Goal: Task Accomplishment & Management: Manage account settings

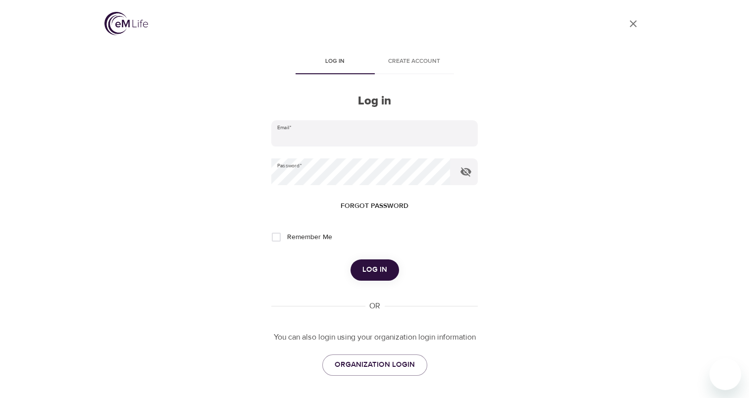
type input "[PERSON_NAME][EMAIL_ADDRESS][DOMAIN_NAME]"
click at [364, 263] on button "Log in" at bounding box center [374, 269] width 49 height 21
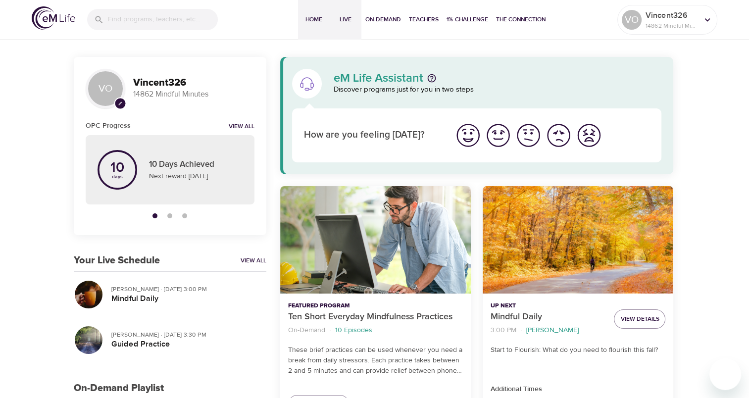
click at [353, 28] on button "Live" at bounding box center [346, 20] width 32 height 40
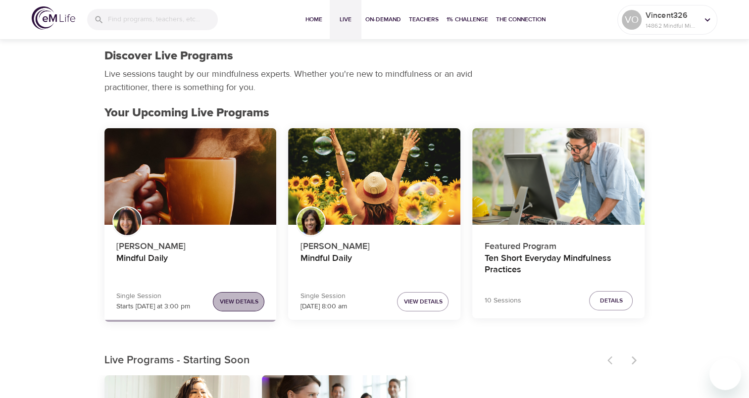
click at [235, 300] on span "View Details" at bounding box center [238, 301] width 39 height 10
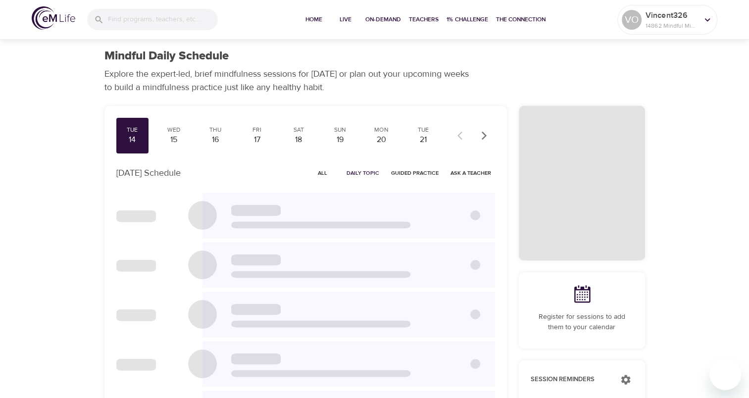
checkbox input "true"
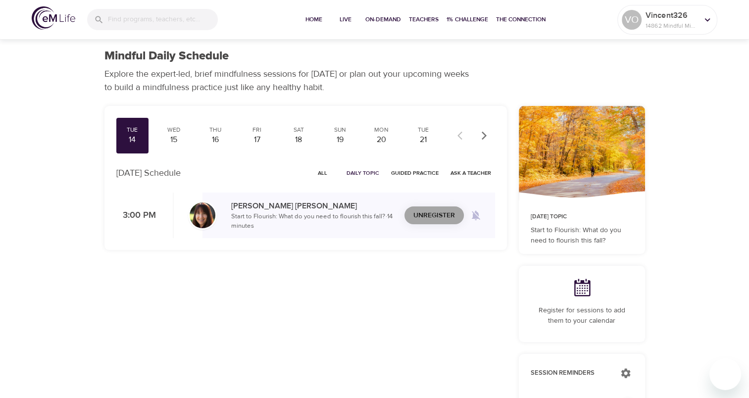
click at [420, 216] on span "Unregister" at bounding box center [434, 215] width 42 height 12
click at [415, 289] on div "Tue 14 Wed 15 Thu 16 Fri 17 Sat 18 Sun 19 Mon 20 Tue 21 Wed 22 Thu 23 Fri 24 Sa…" at bounding box center [305, 370] width 414 height 540
click at [315, 170] on span "All" at bounding box center [323, 172] width 24 height 9
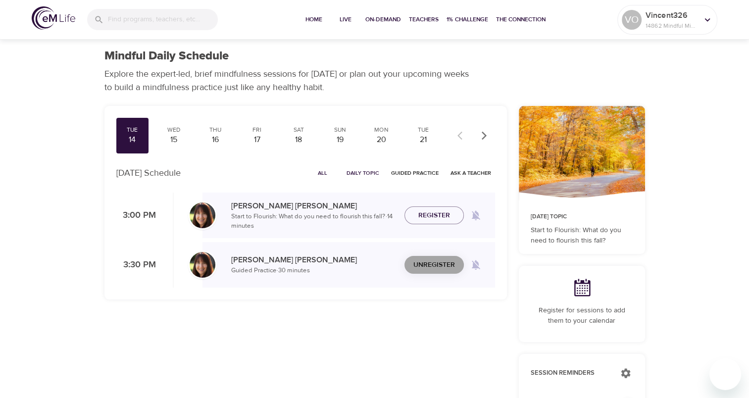
click at [443, 262] on span "Unregister" at bounding box center [434, 265] width 42 height 12
click at [171, 142] on div "15" at bounding box center [173, 139] width 25 height 11
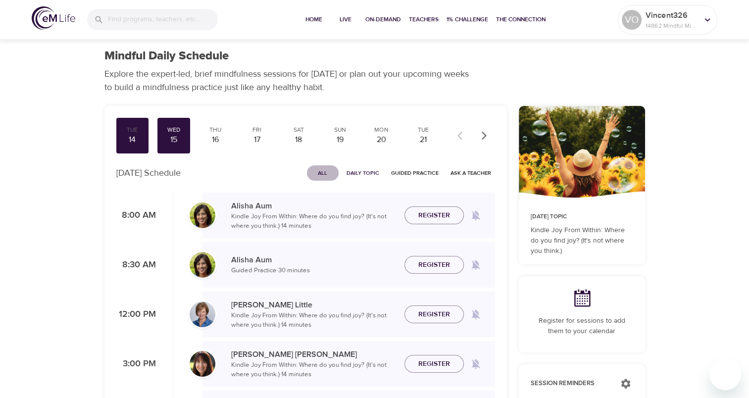
click at [331, 174] on span "All" at bounding box center [323, 172] width 24 height 9
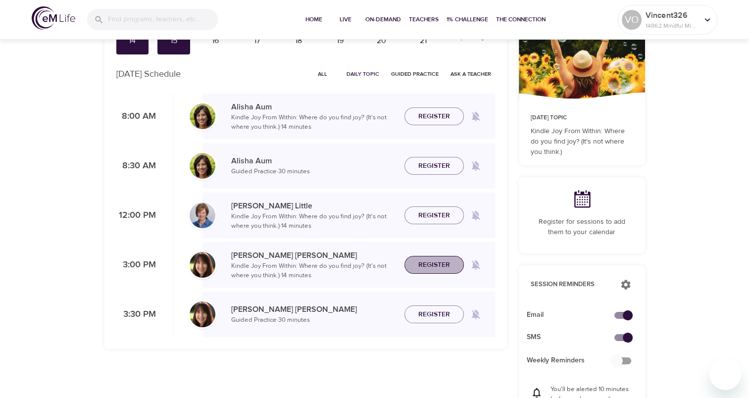
click at [430, 259] on span "Register" at bounding box center [434, 265] width 32 height 12
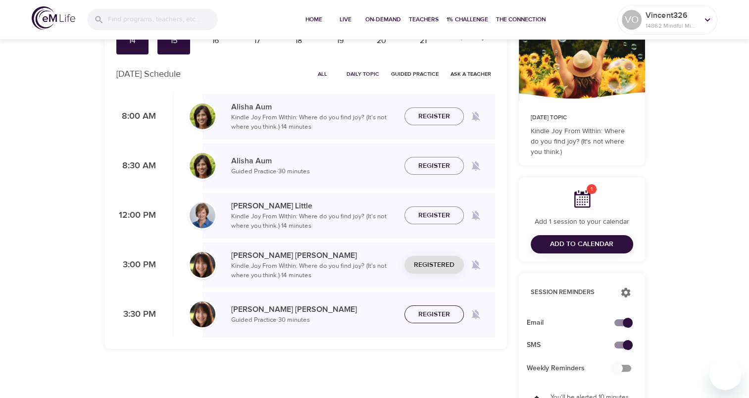
click at [436, 311] on span "Register" at bounding box center [434, 314] width 32 height 12
click at [574, 242] on span "Add to Calendar" at bounding box center [581, 244] width 63 height 12
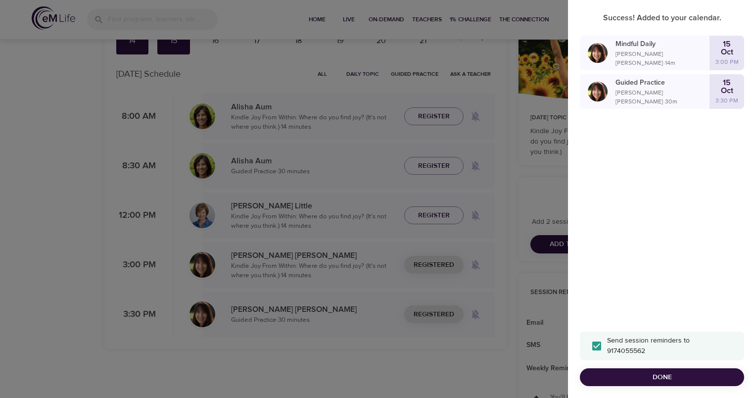
click at [656, 366] on div "Send session reminders to 9174055562 Done" at bounding box center [662, 359] width 188 height 79
click at [656, 377] on span "Done" at bounding box center [662, 377] width 148 height 12
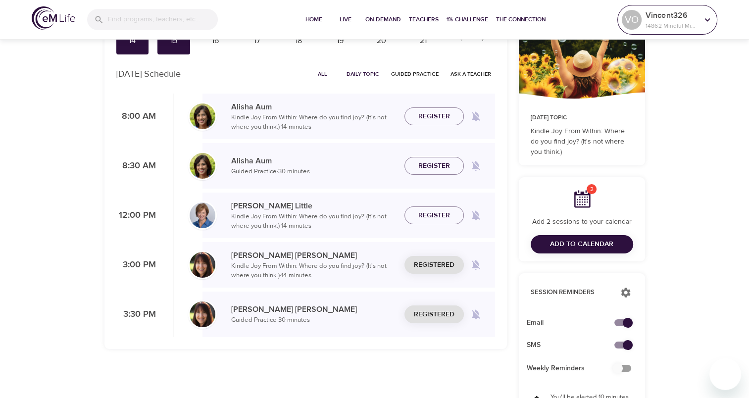
click at [700, 24] on div at bounding box center [707, 19] width 15 height 15
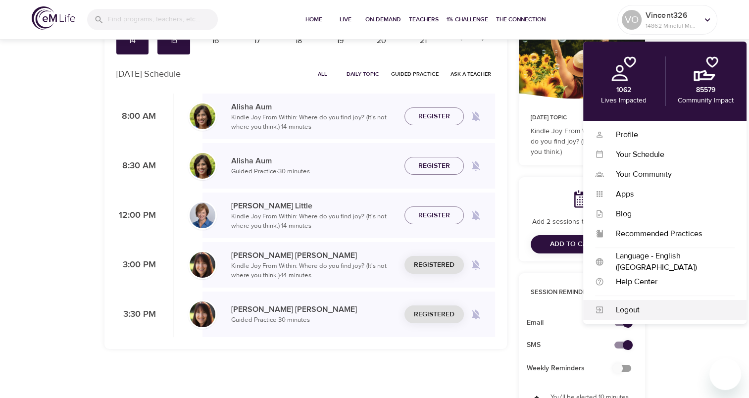
click at [626, 304] on div "Logout" at bounding box center [669, 309] width 131 height 11
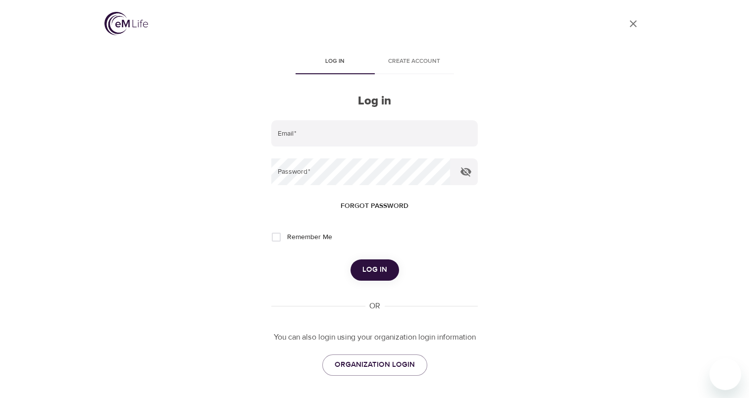
type input "[PERSON_NAME][EMAIL_ADDRESS][DOMAIN_NAME]"
